Goal: Task Accomplishment & Management: Manage account settings

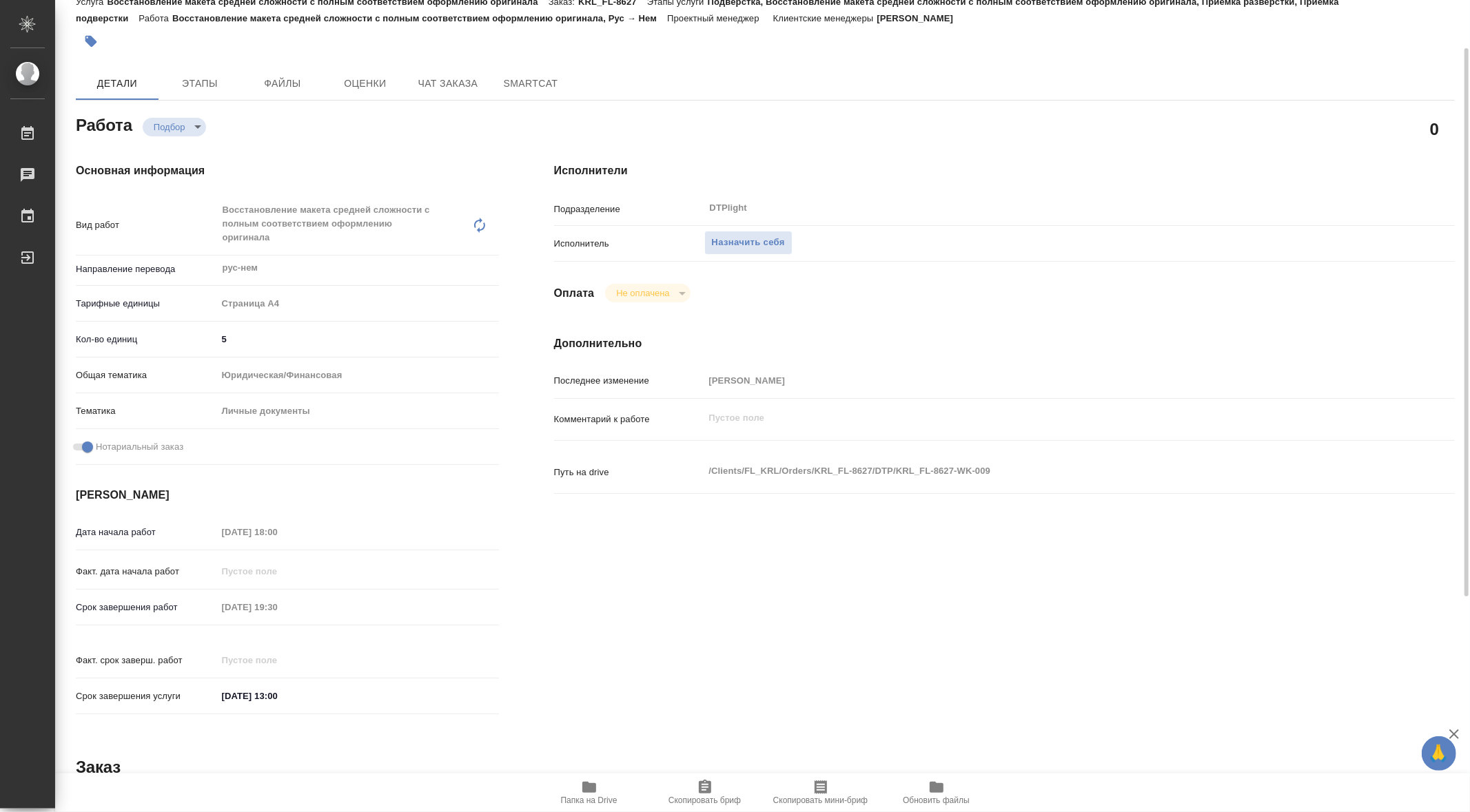
scroll to position [61, 0]
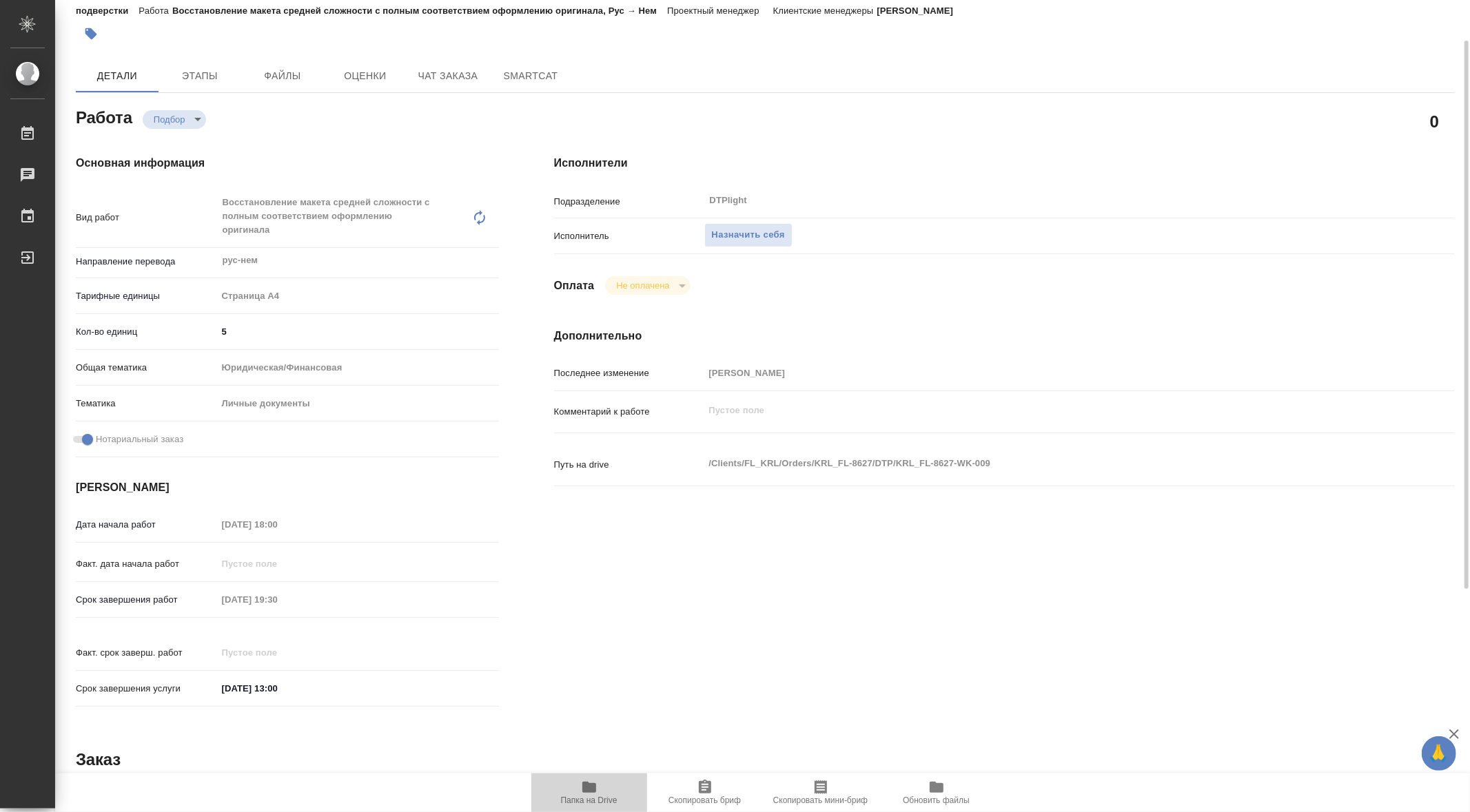
click at [585, 782] on icon "button" at bounding box center [589, 787] width 13 height 11
click at [727, 235] on span "Назначить себя" at bounding box center [748, 235] width 73 height 16
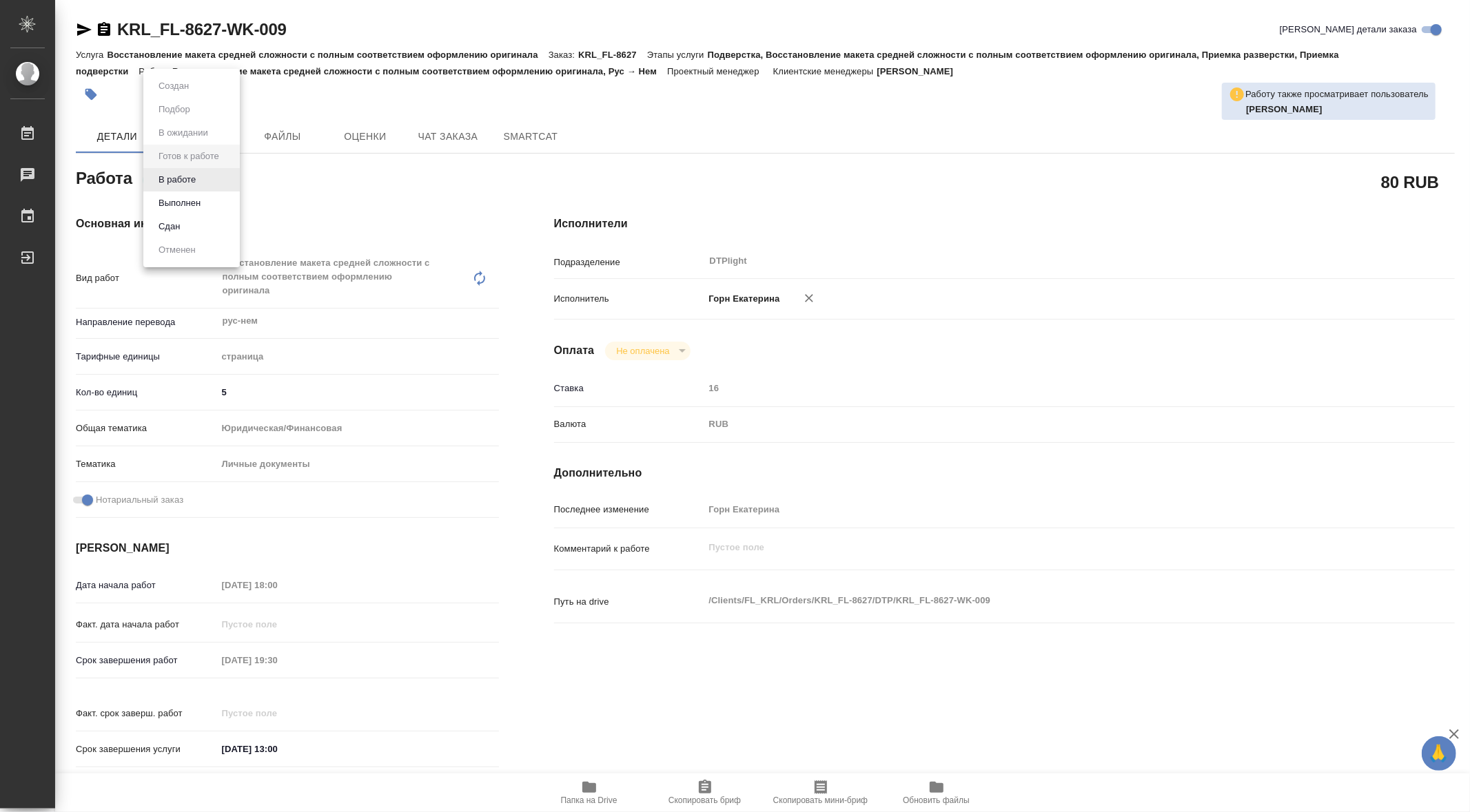
click at [213, 174] on body "🙏 .cls-1 fill:#fff; AWATERA Gorn Ekaterina Работы Чаты График Выйти KRL_FL-8627…" at bounding box center [735, 406] width 1470 height 812
click at [186, 170] on li "В работе" at bounding box center [191, 180] width 96 height 24
type textarea "x"
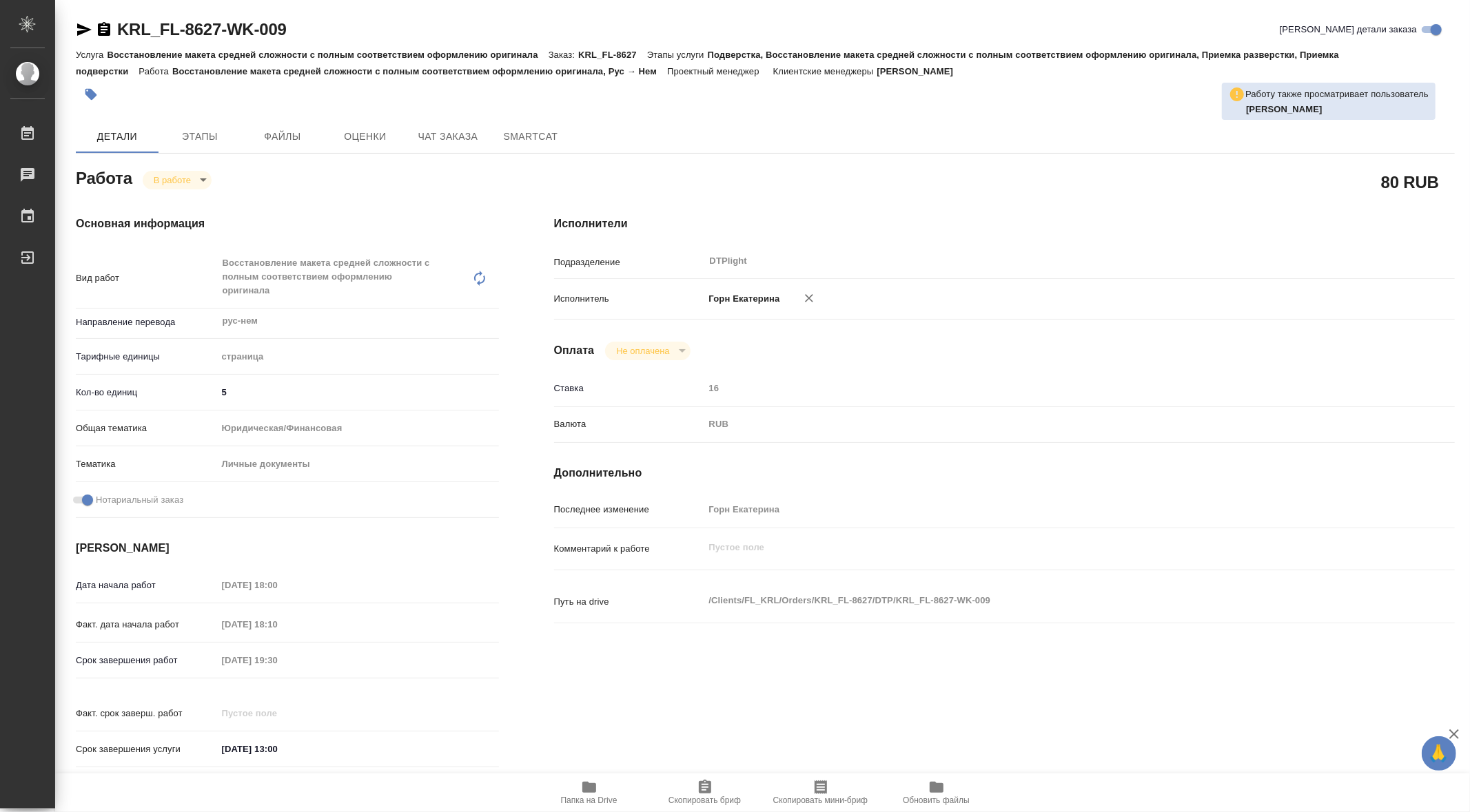
type textarea "x"
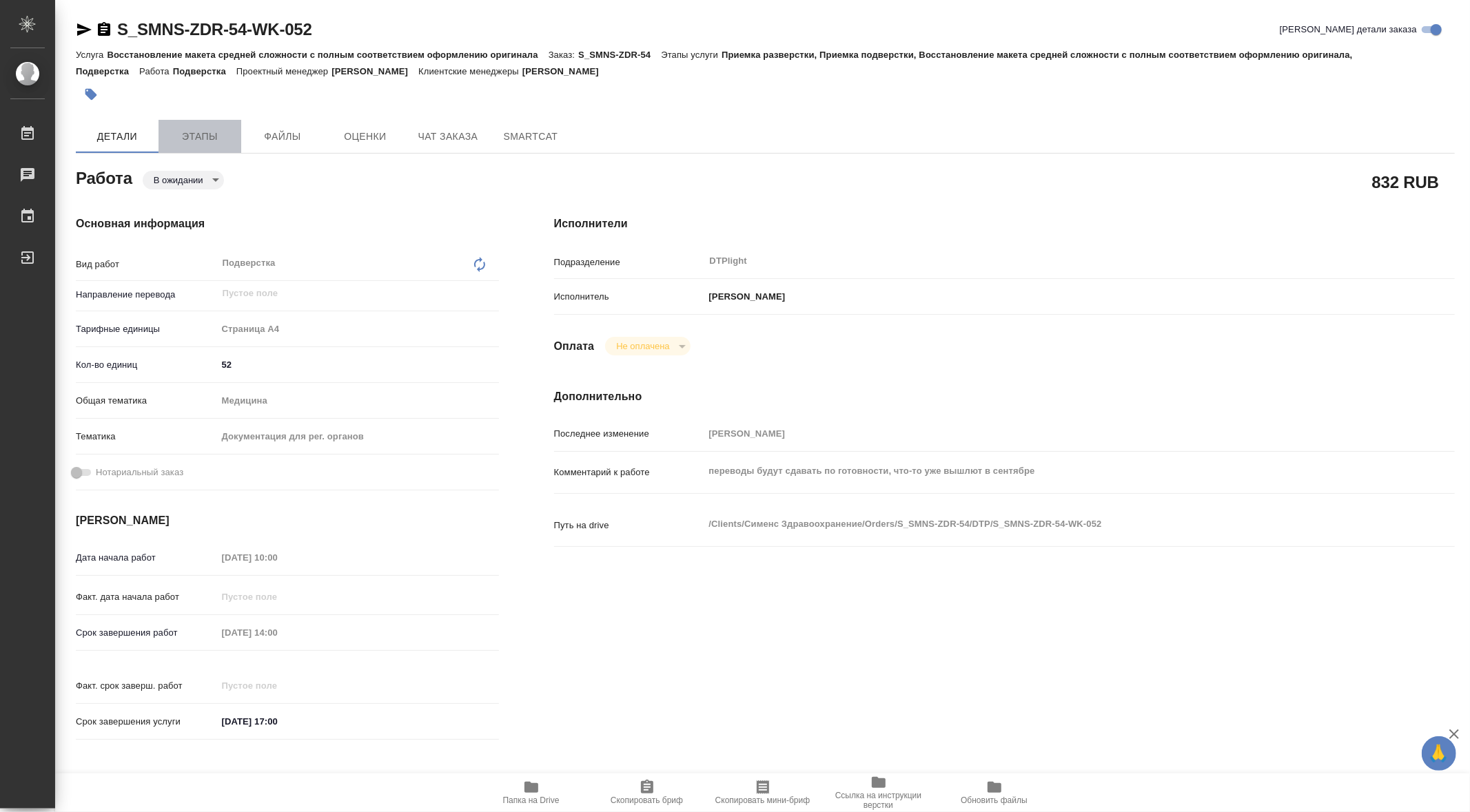
click at [199, 141] on span "Этапы" at bounding box center [200, 137] width 66 height 17
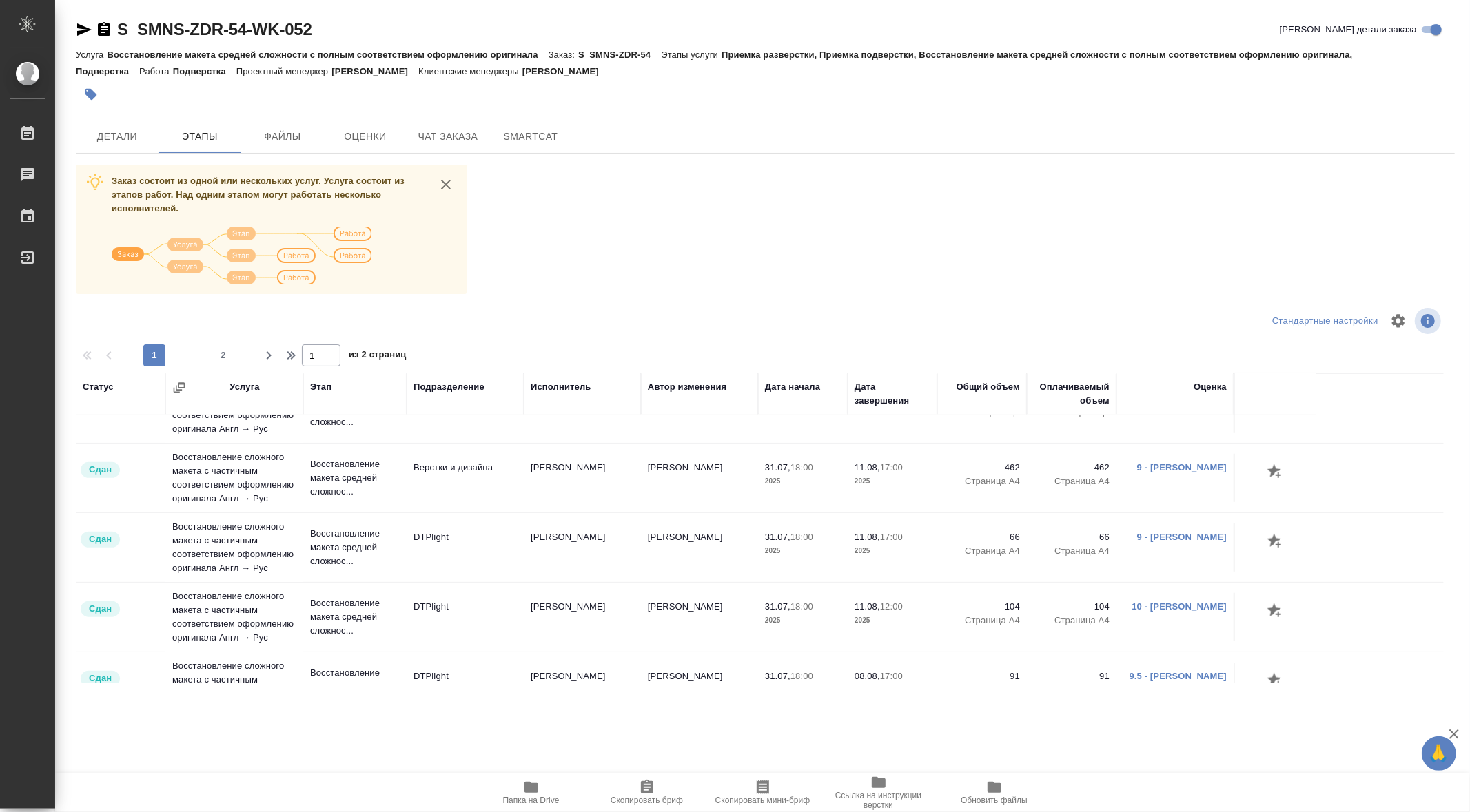
scroll to position [1015, 0]
click at [221, 352] on span "2" at bounding box center [223, 355] width 22 height 13
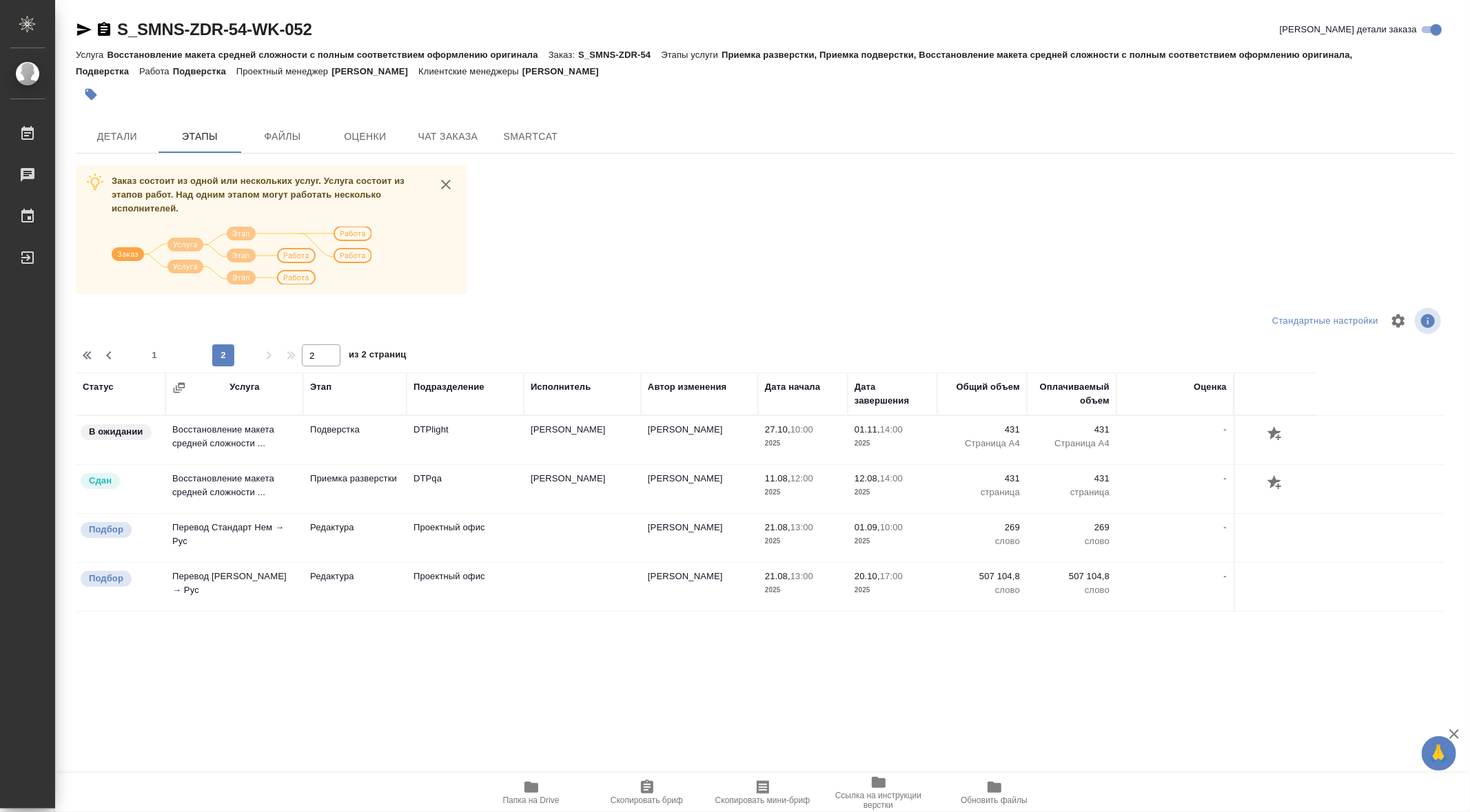
scroll to position [0, 0]
click at [153, 352] on span "1" at bounding box center [154, 355] width 22 height 13
type input "1"
